Goal: Navigation & Orientation: Find specific page/section

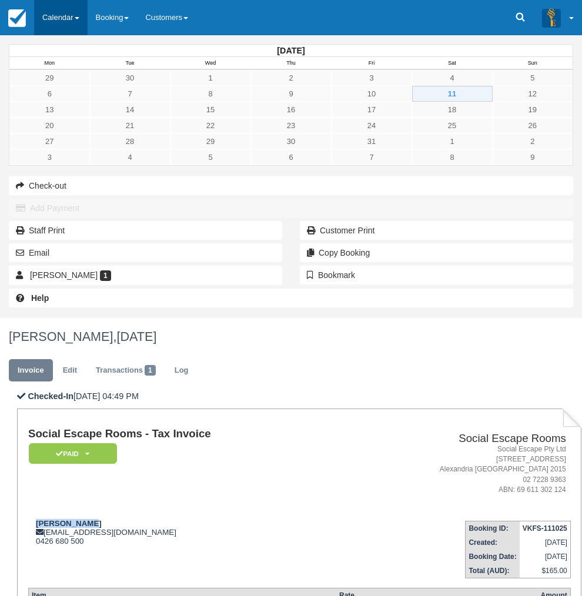
click at [51, 11] on link "Calendar" at bounding box center [60, 17] width 53 height 35
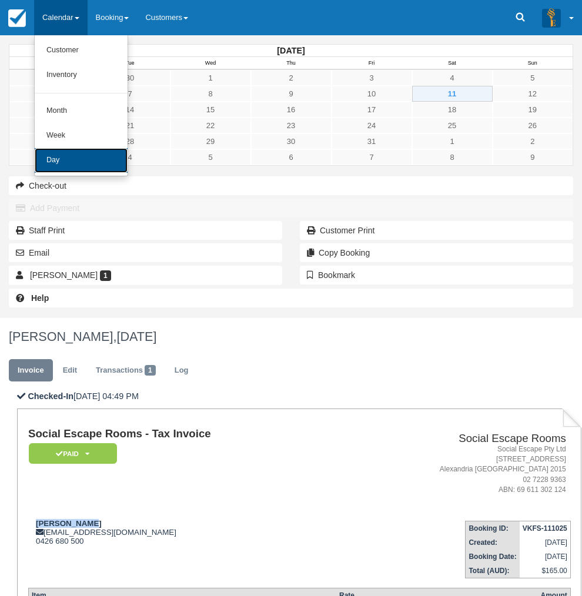
click at [58, 161] on link "Day" at bounding box center [81, 160] width 93 height 25
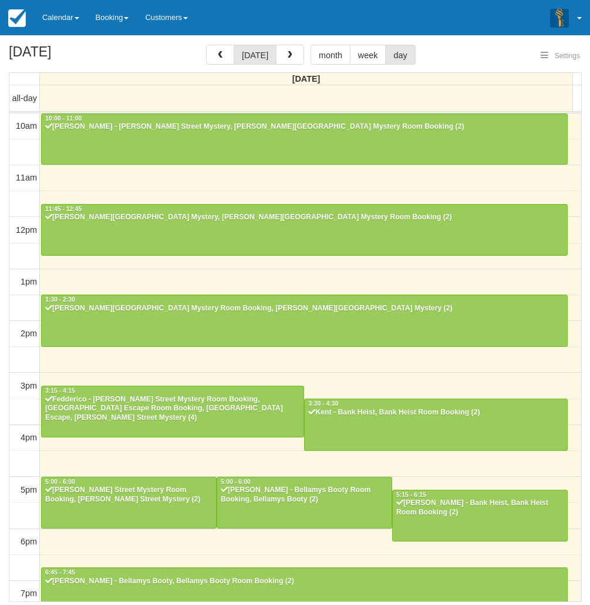
select select
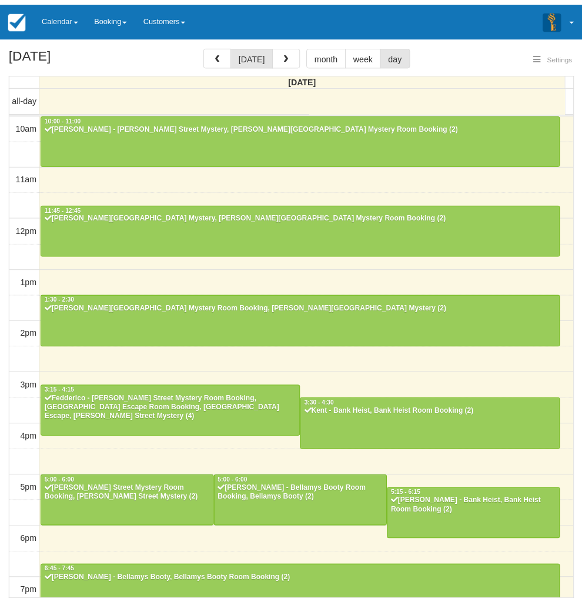
scroll to position [161, 0]
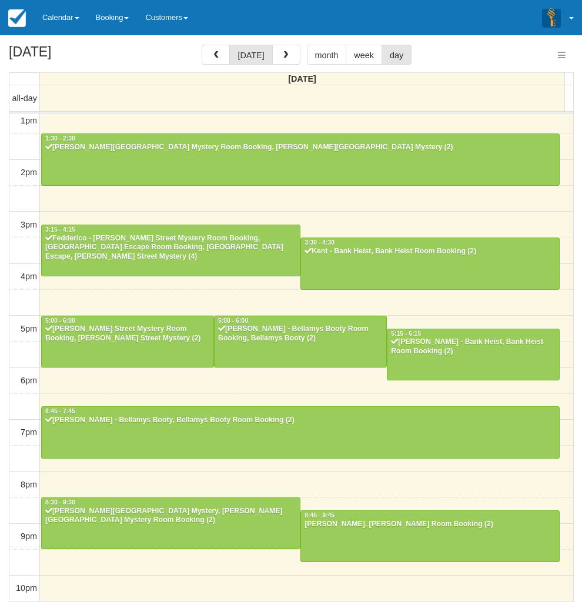
select select
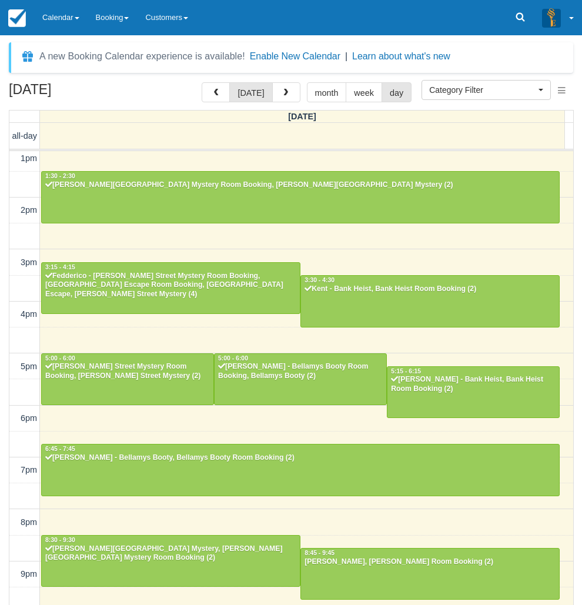
scroll to position [160, 0]
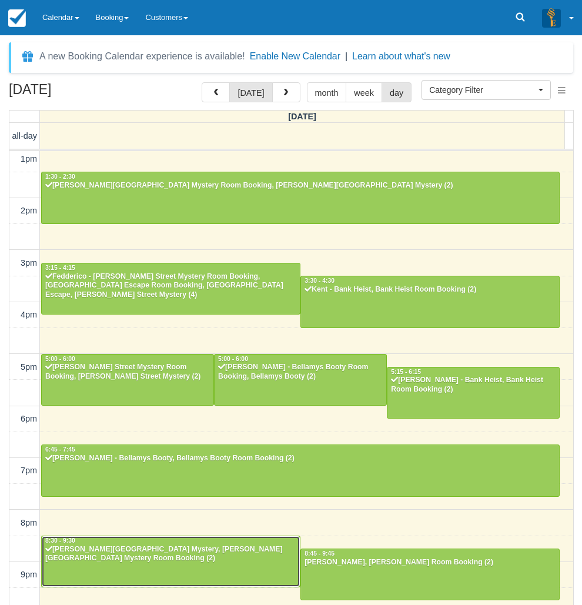
click at [152, 568] on div at bounding box center [171, 561] width 258 height 51
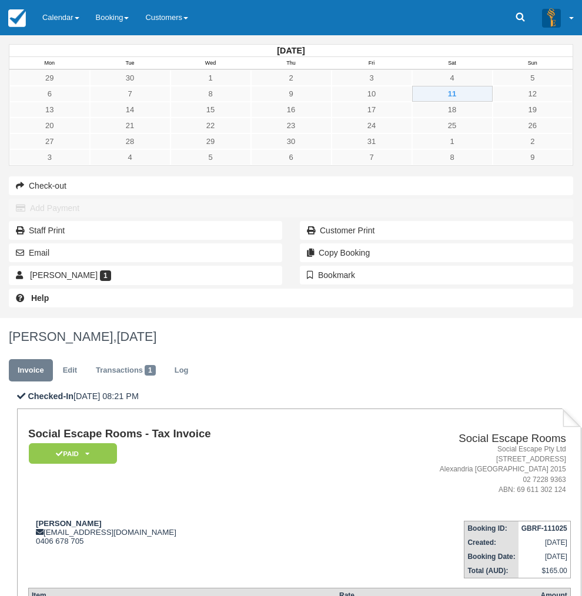
click at [236, 511] on td "Sally Shaw the_twig87@hotmail.com 0406 678 705" at bounding box center [183, 544] width 311 height 67
drag, startPoint x: 230, startPoint y: 237, endPoint x: 177, endPoint y: 229, distance: 53.5
click at [180, 511] on td "Sally Shaw the_twig87@hotmail.com 0406 678 705" at bounding box center [183, 544] width 311 height 67
copy strong "Sally Shaw"
click at [62, 18] on link "Calendar" at bounding box center [60, 17] width 53 height 35
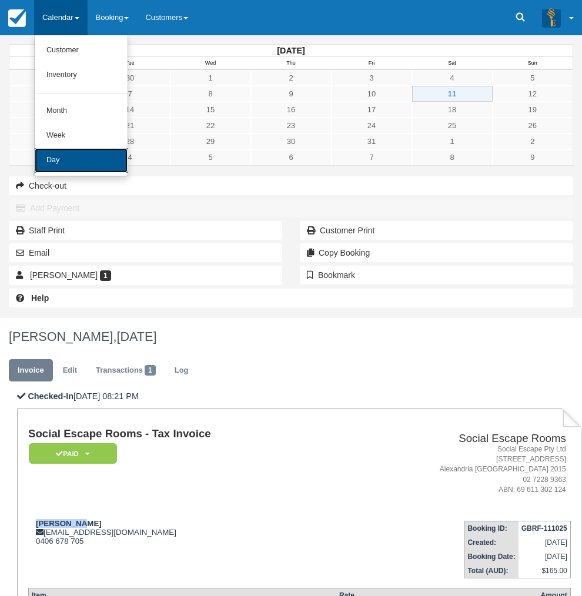
click at [66, 163] on link "Day" at bounding box center [81, 160] width 93 height 25
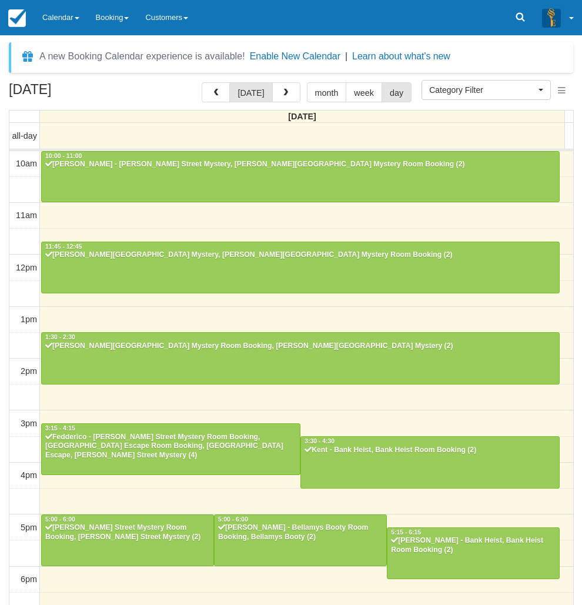
select select
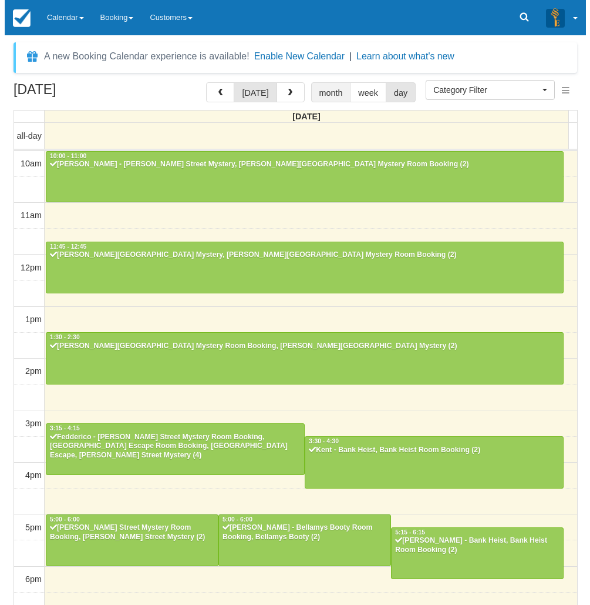
scroll to position [161, 0]
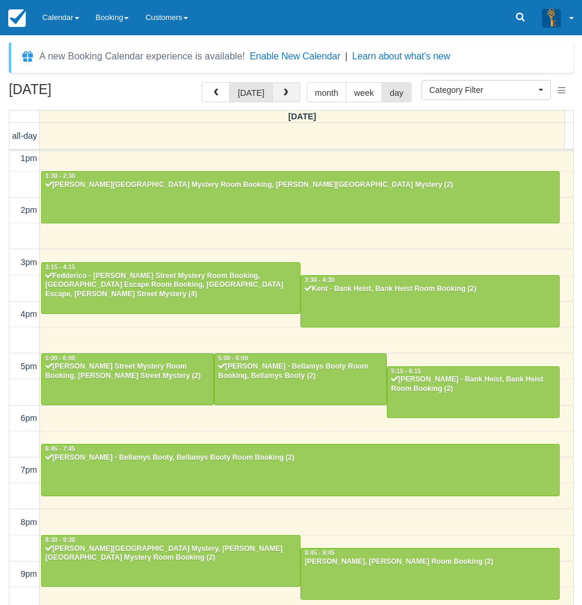
click at [284, 92] on span "button" at bounding box center [285, 93] width 8 height 8
